Goal: Task Accomplishment & Management: Use online tool/utility

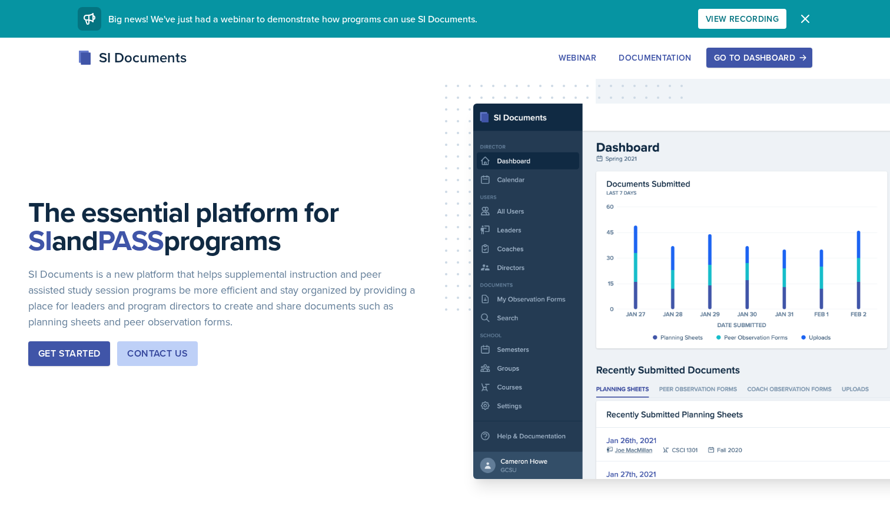
click at [748, 53] on div "Go to Dashboard" at bounding box center [759, 57] width 91 height 9
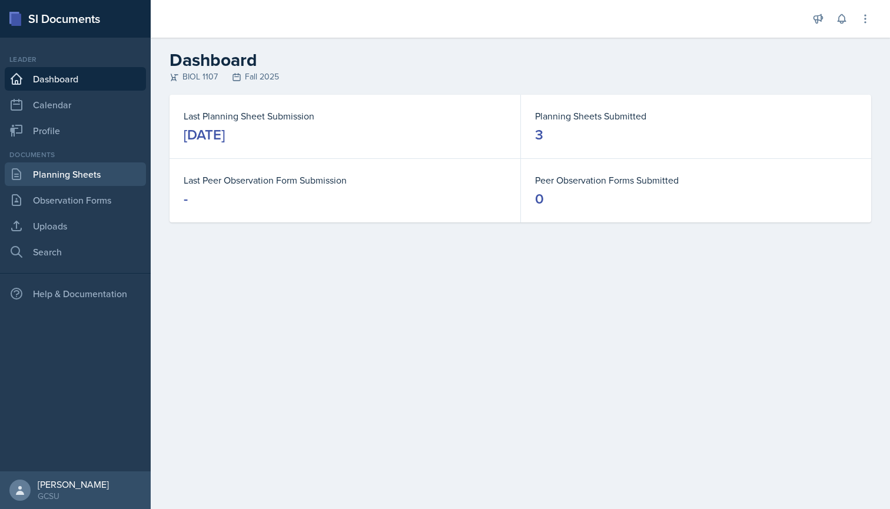
click at [103, 175] on link "Planning Sheets" at bounding box center [75, 175] width 141 height 24
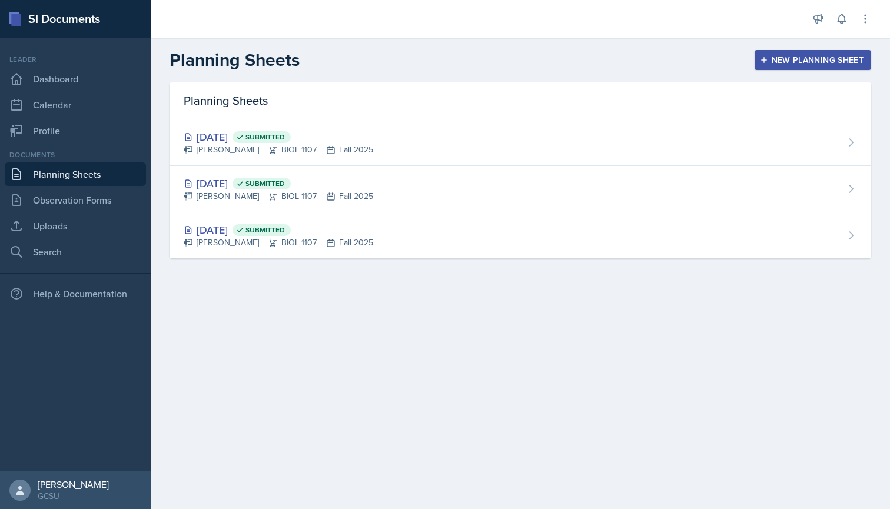
click at [771, 58] on div "New Planning Sheet" at bounding box center [813, 59] width 101 height 9
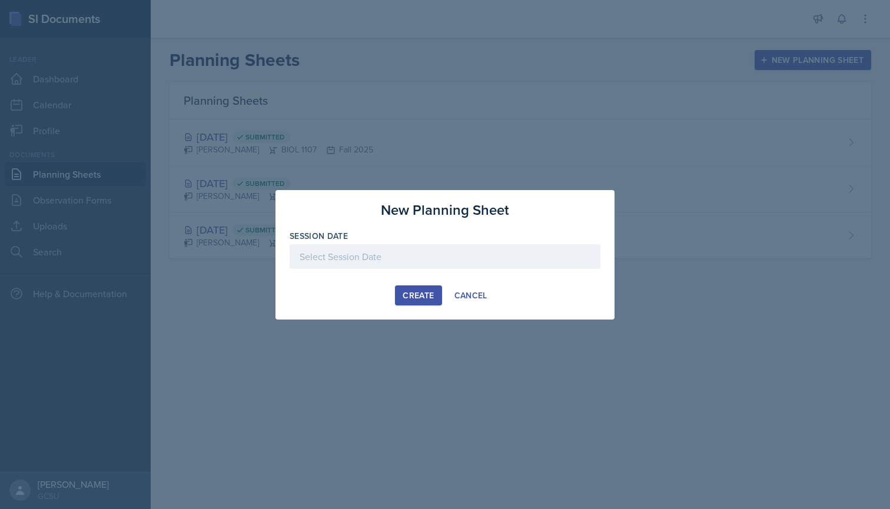
click at [390, 257] on div at bounding box center [445, 256] width 311 height 25
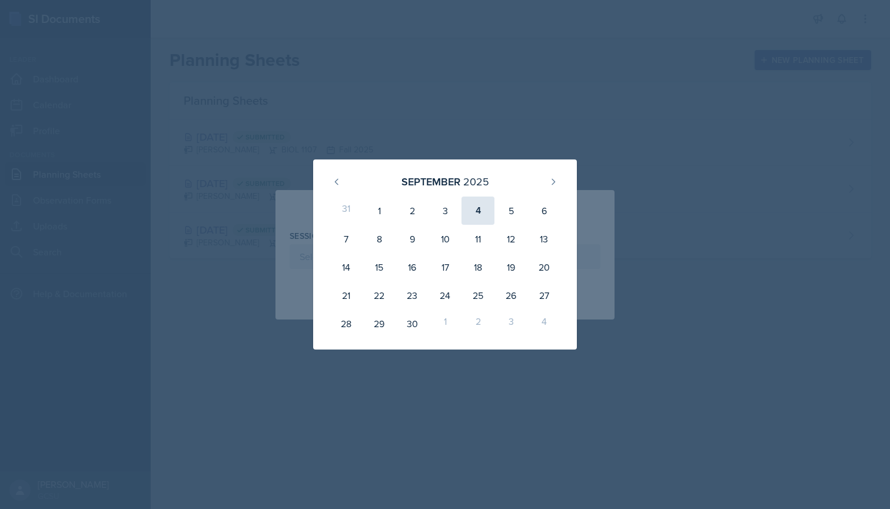
click at [483, 211] on div "4" at bounding box center [478, 211] width 33 height 28
type input "[DATE]"
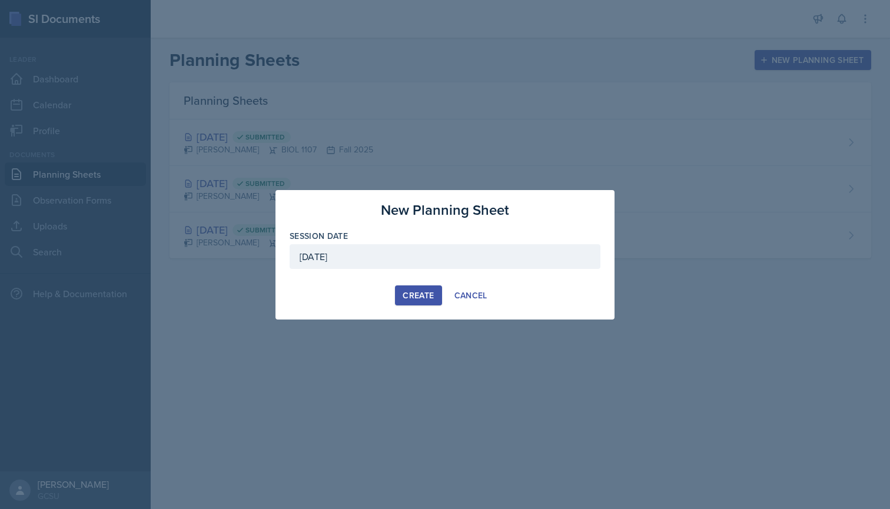
click at [435, 296] on button "Create" at bounding box center [418, 296] width 47 height 20
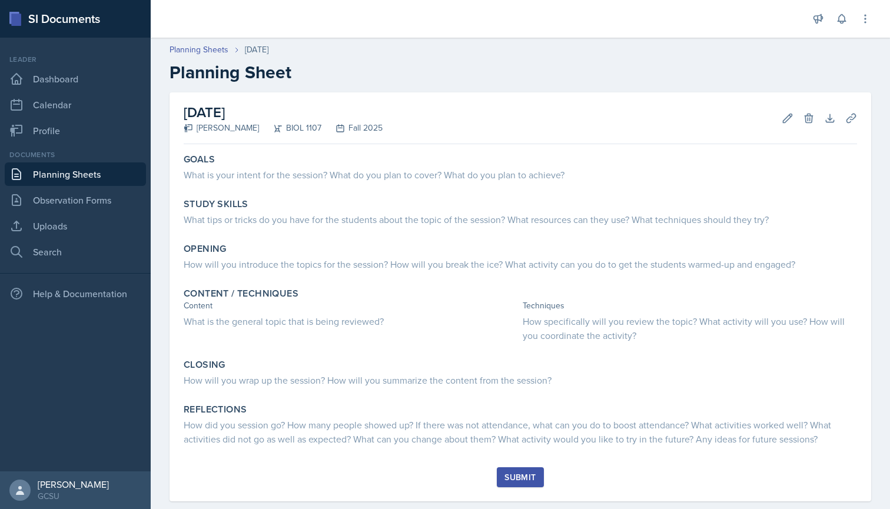
click at [58, 181] on link "Planning Sheets" at bounding box center [75, 175] width 141 height 24
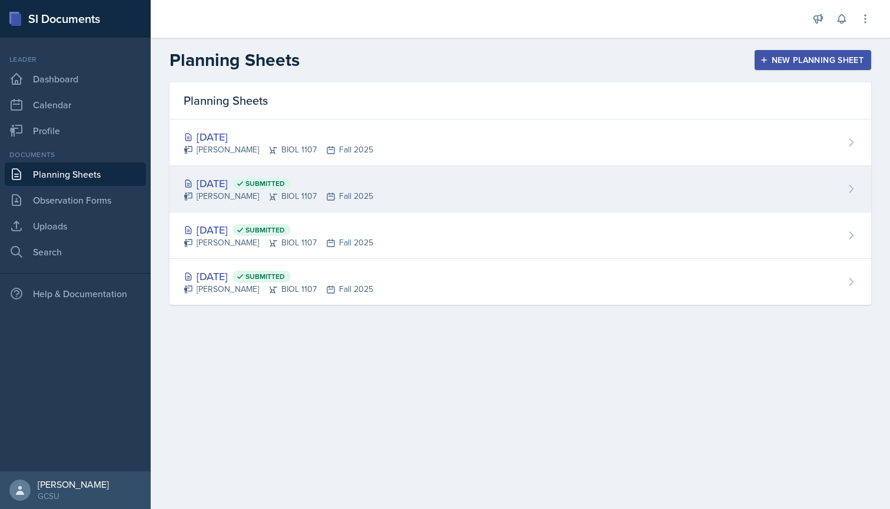
click at [270, 177] on div "[DATE] Submitted" at bounding box center [279, 183] width 190 height 16
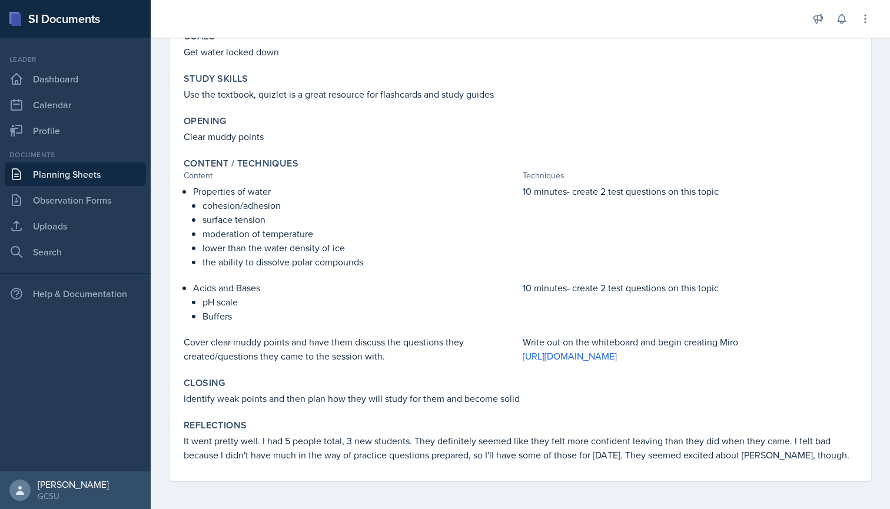
scroll to position [123, 0]
click at [69, 170] on link "Planning Sheets" at bounding box center [75, 175] width 141 height 24
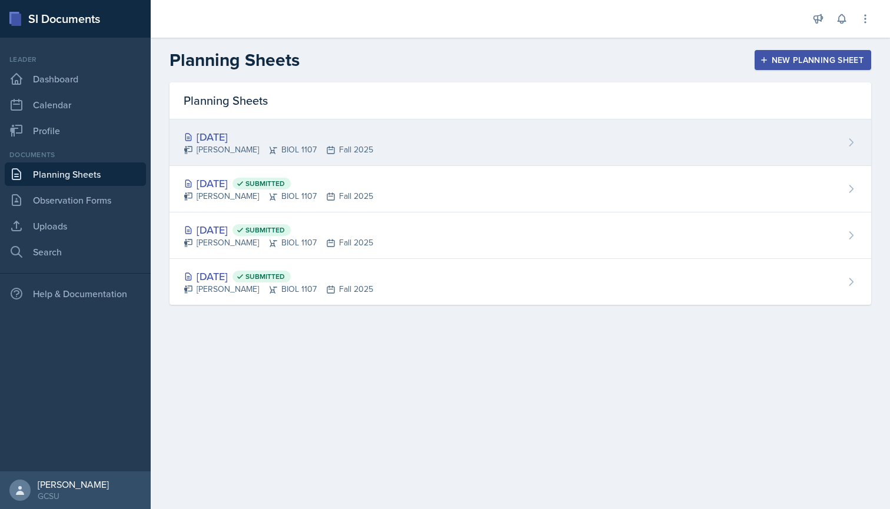
click at [223, 134] on div "[DATE]" at bounding box center [279, 137] width 190 height 16
